Goal: Check status: Check status

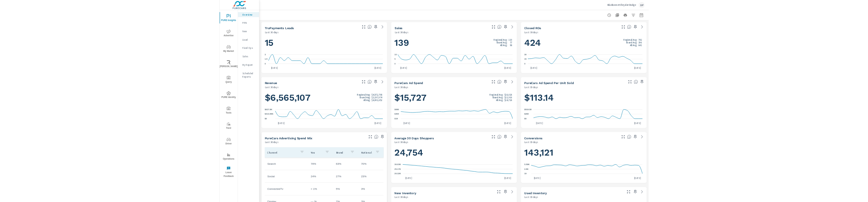
scroll to position [51, 0]
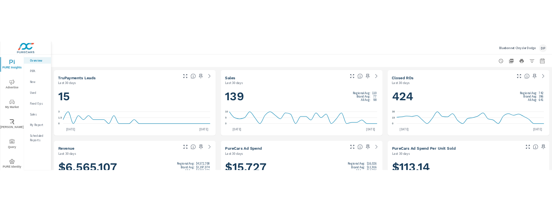
scroll to position [178, 0]
